Goal: Information Seeking & Learning: Learn about a topic

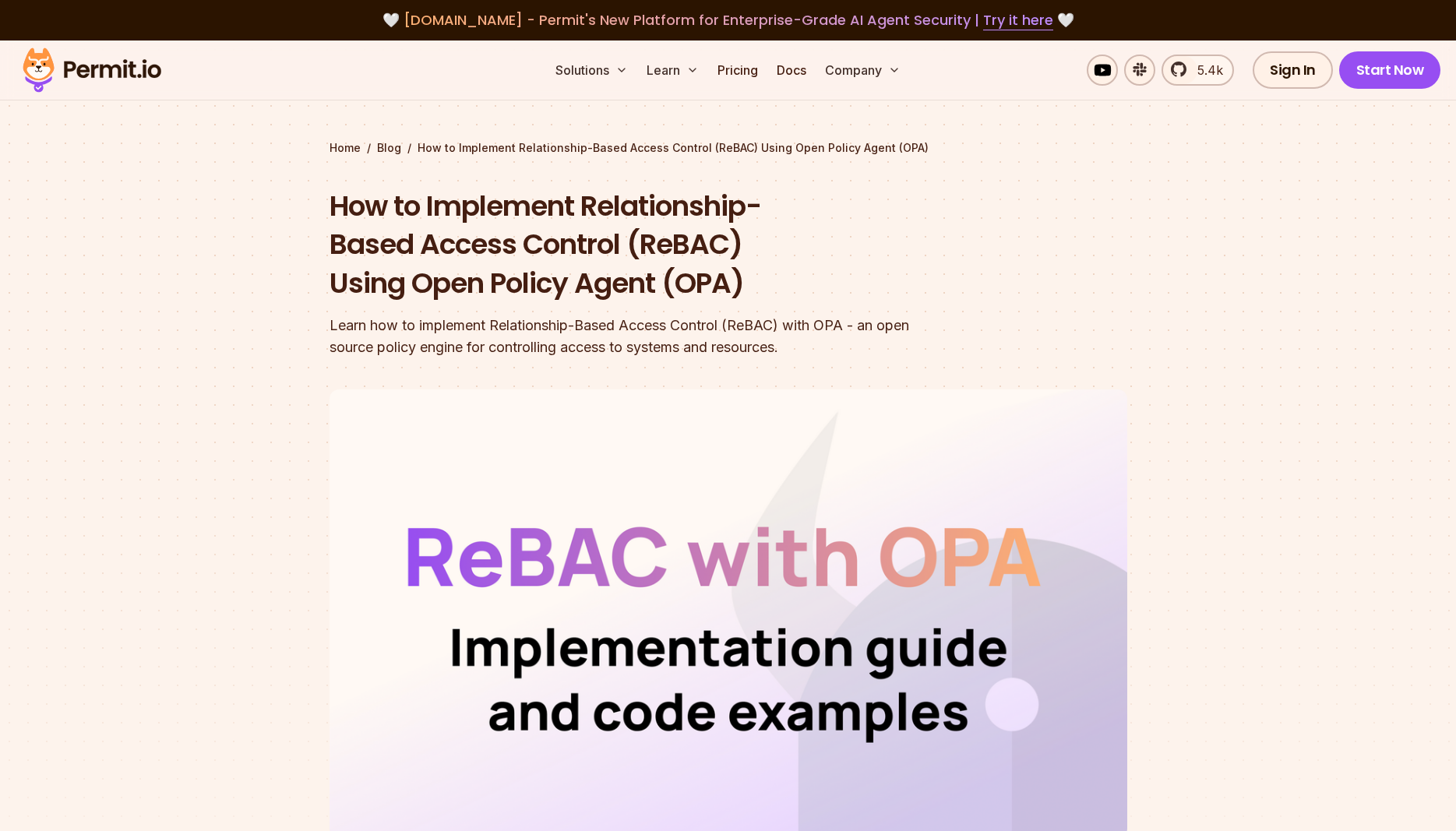
scroll to position [9454, 0]
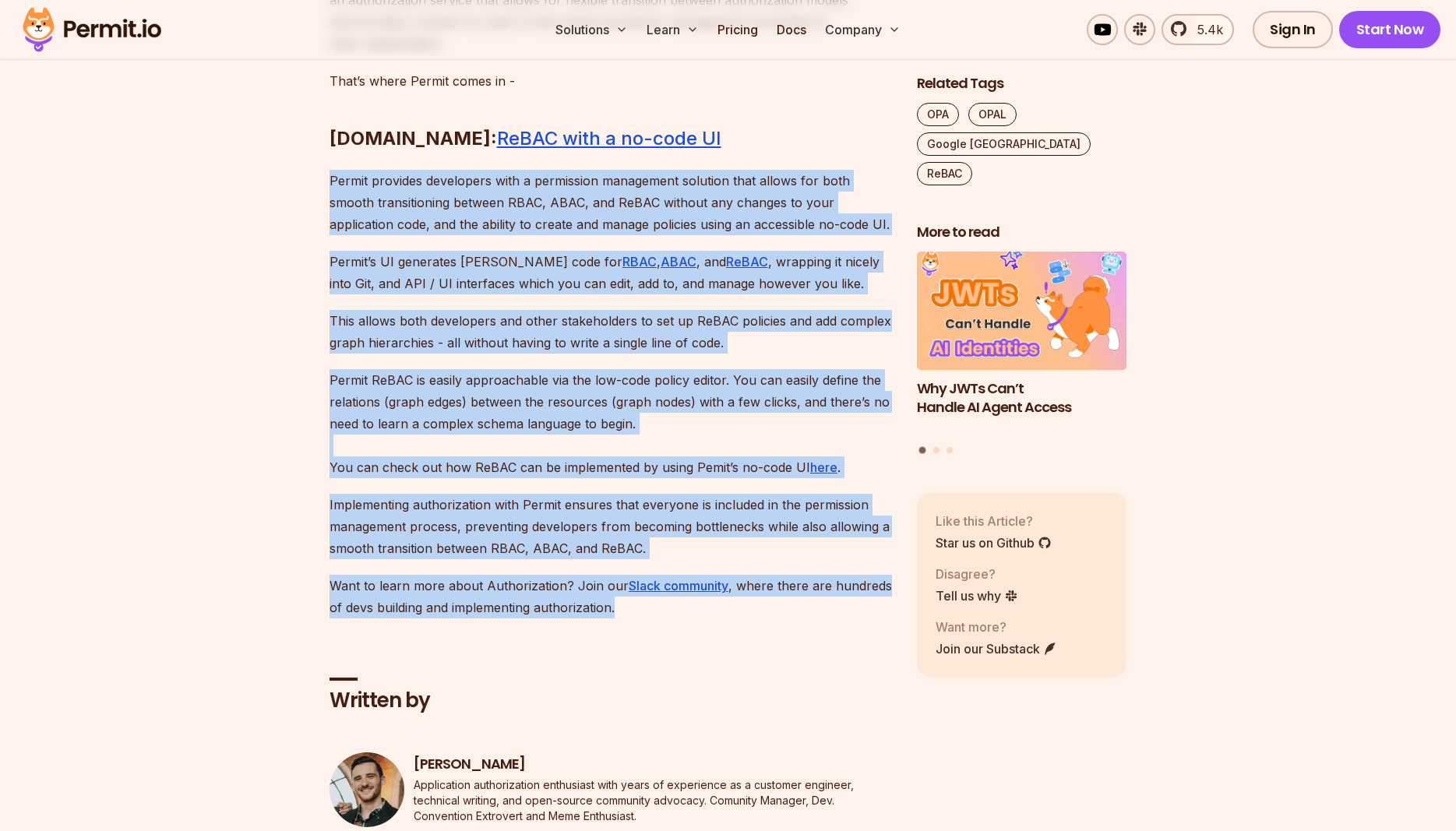
drag, startPoint x: 330, startPoint y: 322, endPoint x: 669, endPoint y: 756, distance: 550.7
click at [683, 618] on p "Want to learn more about Authorization? Join our Slack community , where there …" at bounding box center [610, 597] width 562 height 44
drag, startPoint x: 648, startPoint y: 748, endPoint x: 319, endPoint y: 316, distance: 543.0
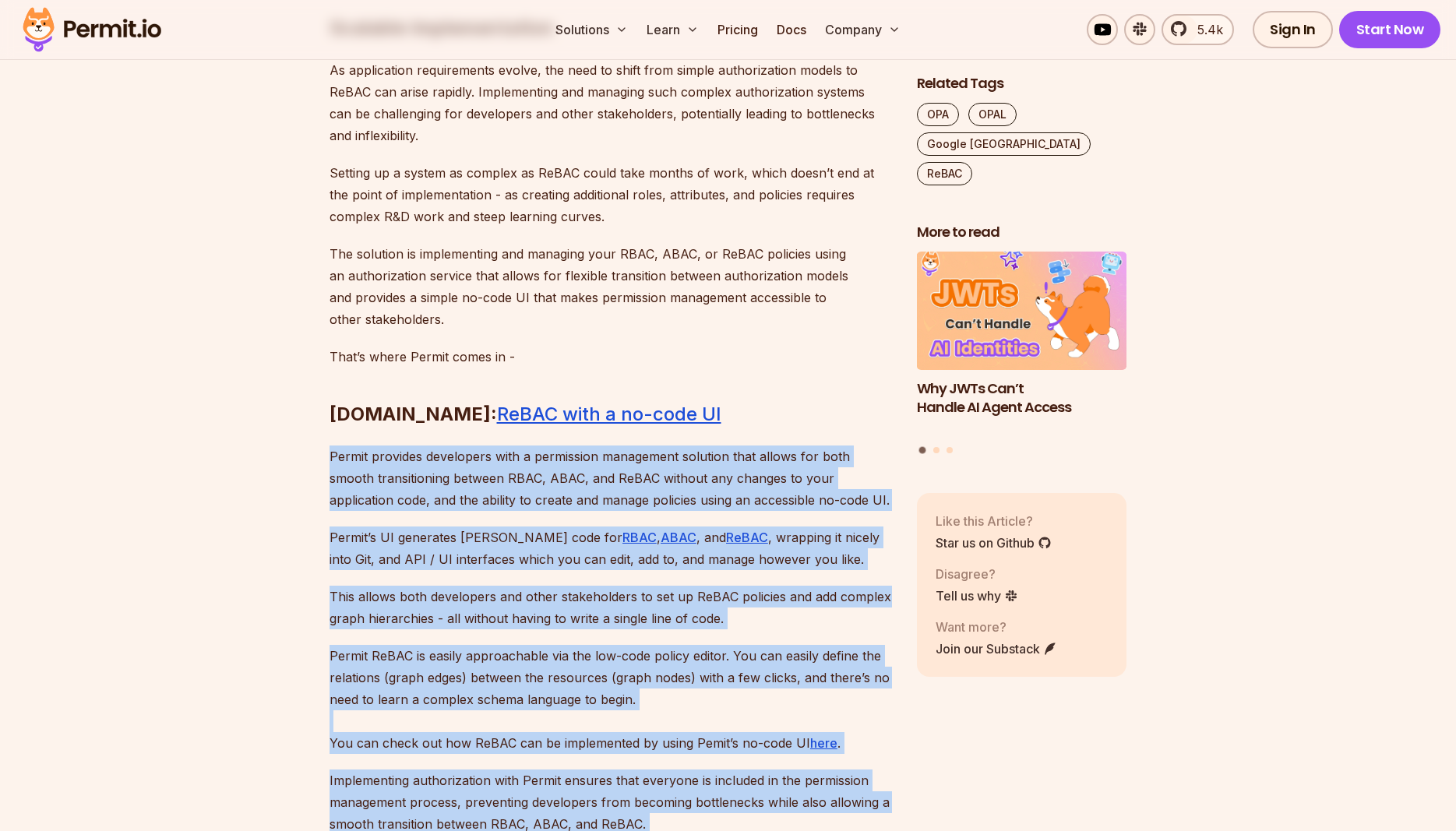
scroll to position [9099, 0]
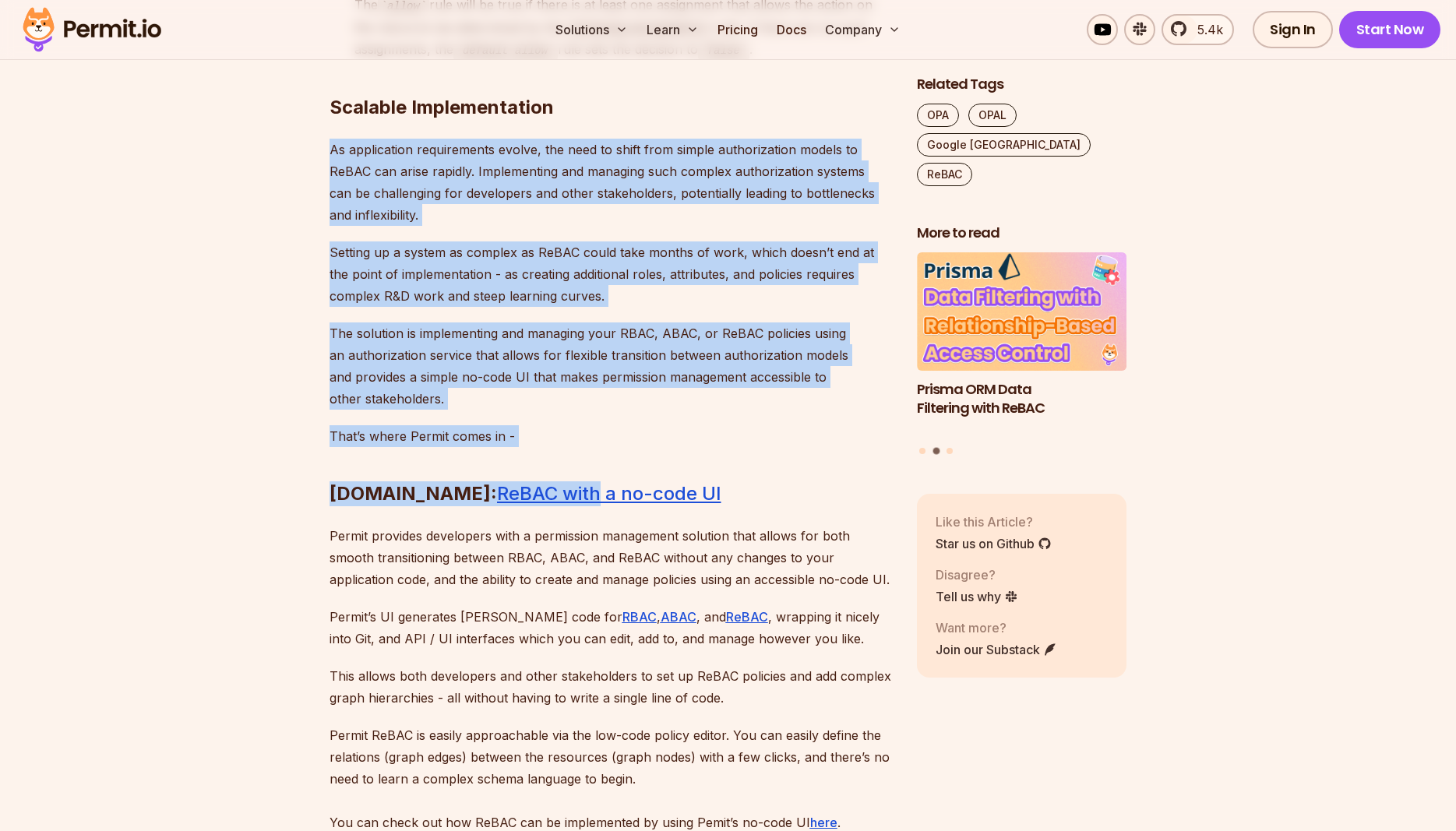
drag, startPoint x: 330, startPoint y: 292, endPoint x: 525, endPoint y: 582, distance: 349.5
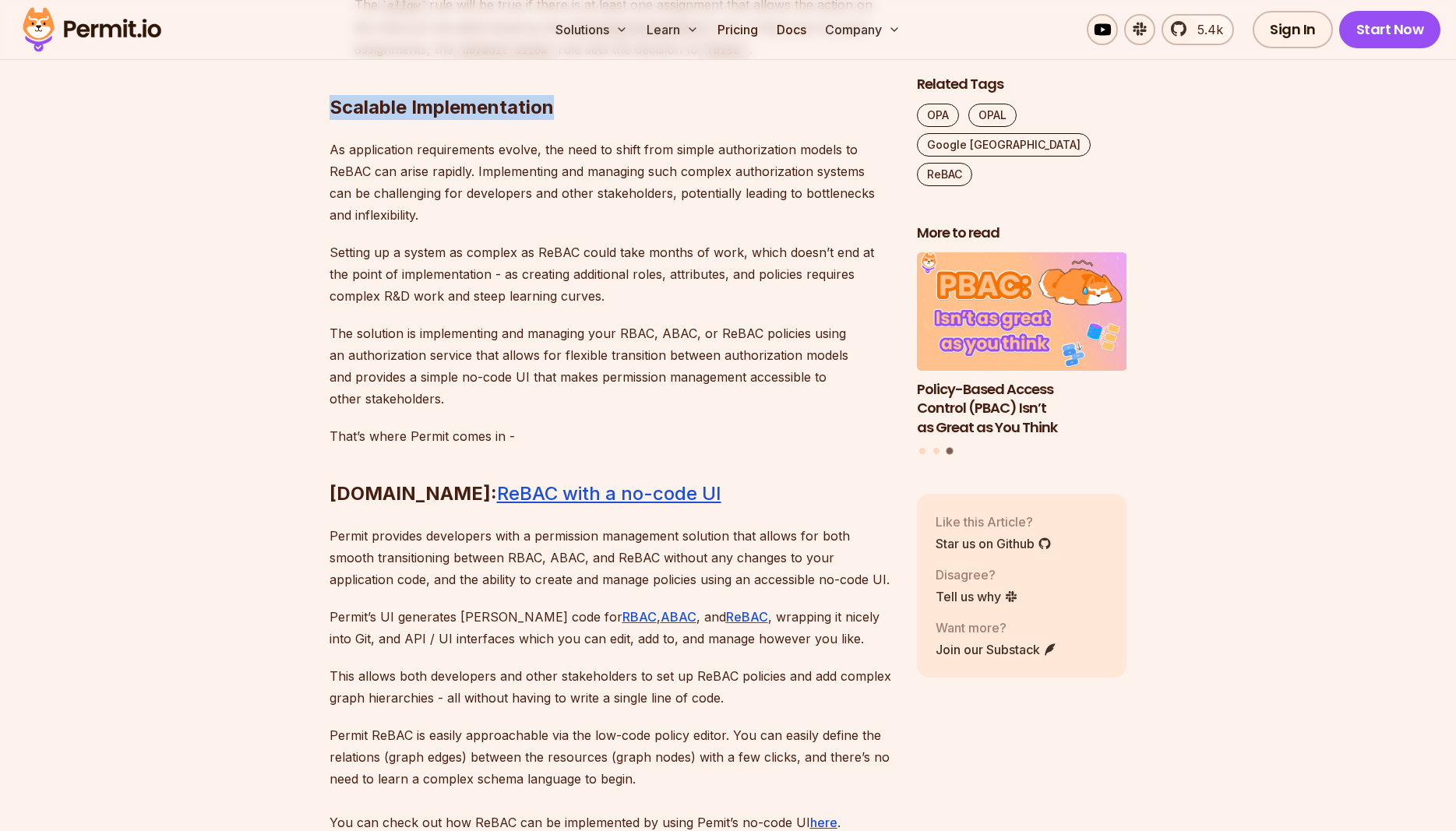
drag, startPoint x: 332, startPoint y: 249, endPoint x: 575, endPoint y: 250, distance: 243.0
click at [575, 120] on h2 "Scalable Implementation" at bounding box center [610, 76] width 562 height 87
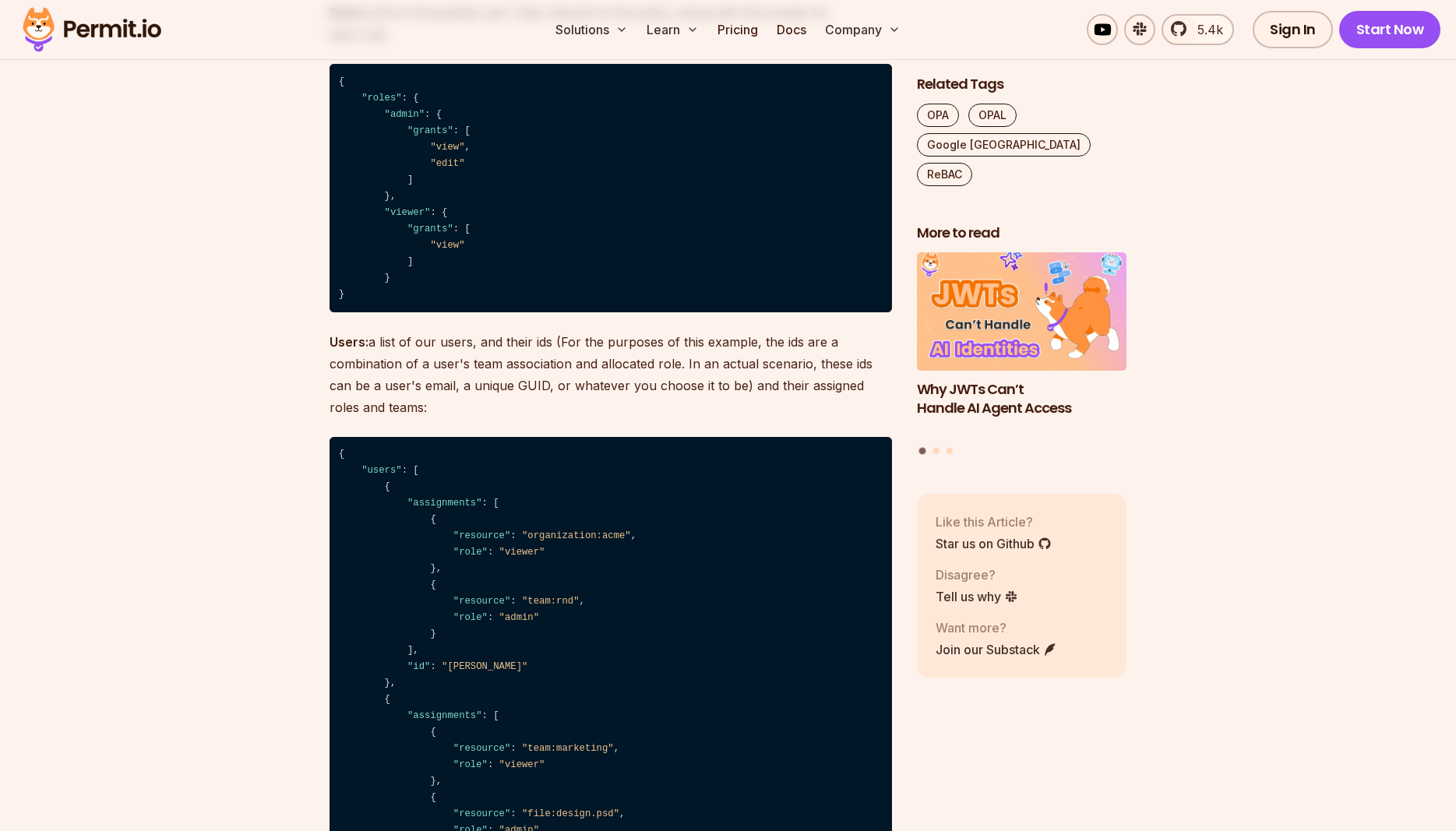
scroll to position [6538, 0]
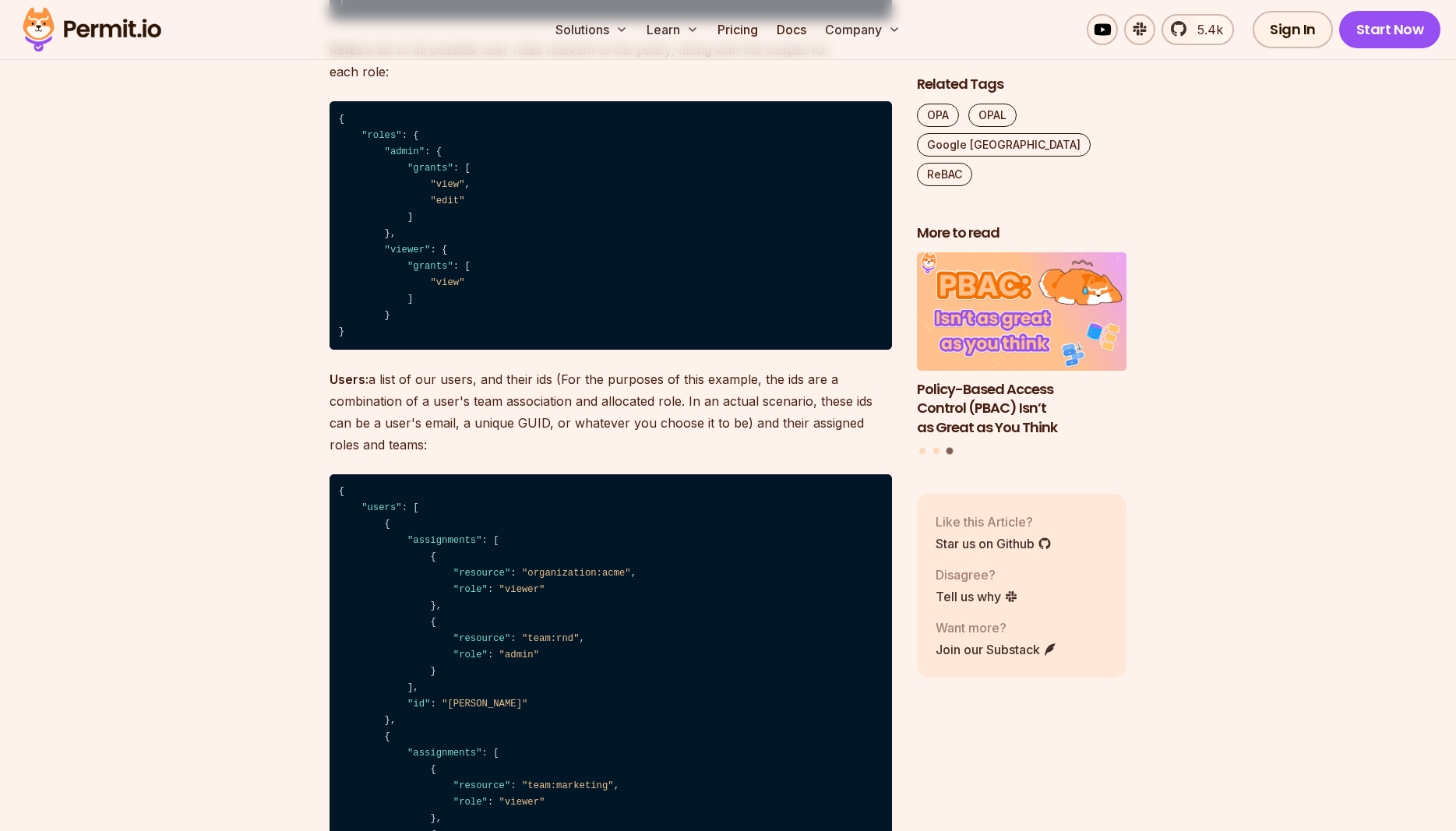
drag, startPoint x: 332, startPoint y: 218, endPoint x: 889, endPoint y: 222, distance: 557.0
click at [889, 83] on p "Roles: a list of all possible user roles relevant to the policy, along with the…" at bounding box center [610, 61] width 562 height 44
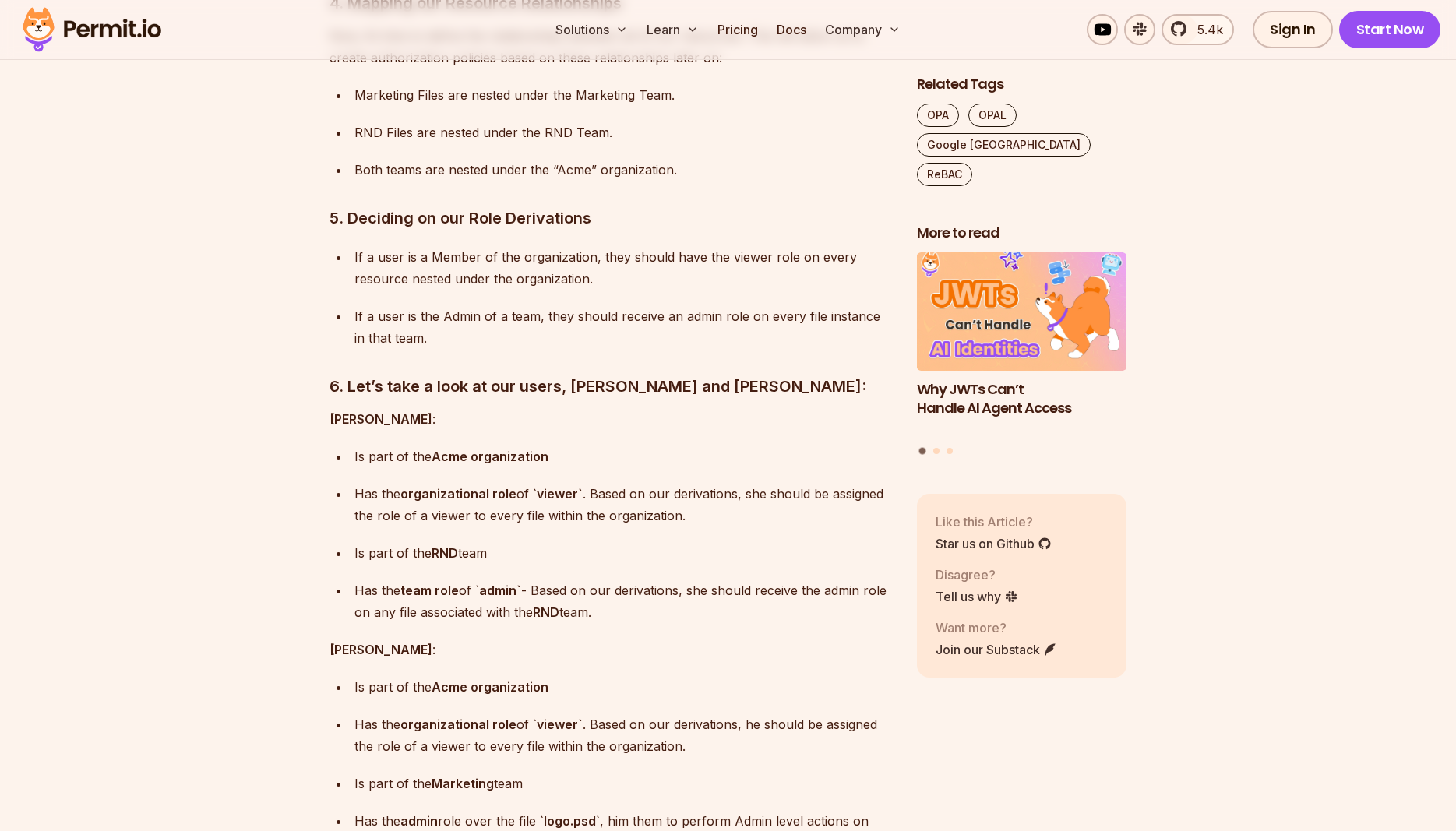
scroll to position [5090, 0]
